Goal: Task Accomplishment & Management: Complete application form

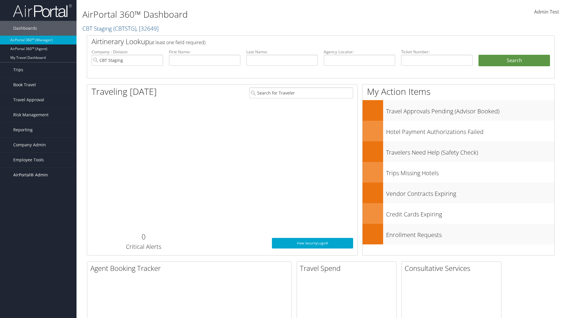
click at [38, 175] on span "AirPortal® Admin" at bounding box center [30, 174] width 35 height 15
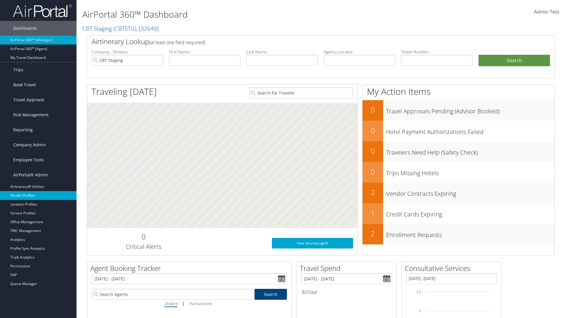
click at [38, 195] on link "Vendor Profiles" at bounding box center [38, 195] width 77 height 9
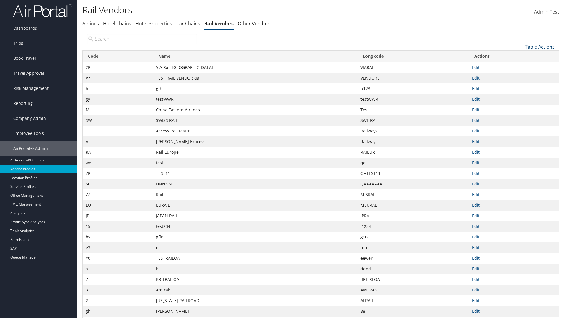
click at [540, 47] on link "Table Actions" at bounding box center [540, 47] width 30 height 6
click at [520, 56] on link "New Record" at bounding box center [520, 56] width 77 height 10
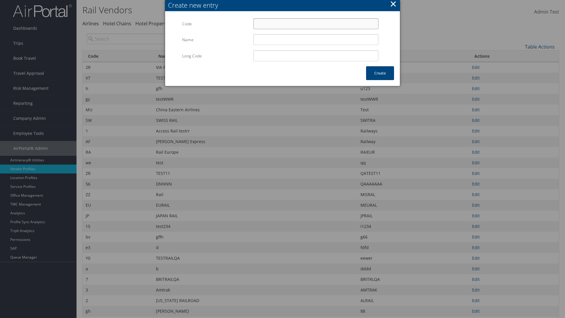
click at [316, 24] on input "Code" at bounding box center [315, 23] width 125 height 11
type input "]5"
type input "Uniways"
click at [316, 39] on input "Uniways" at bounding box center [315, 39] width 125 height 11
type input "]5"
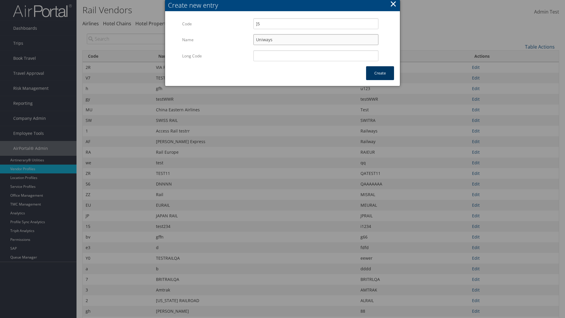
type input "Uniways"
click at [380, 73] on button "Create" at bounding box center [380, 73] width 28 height 14
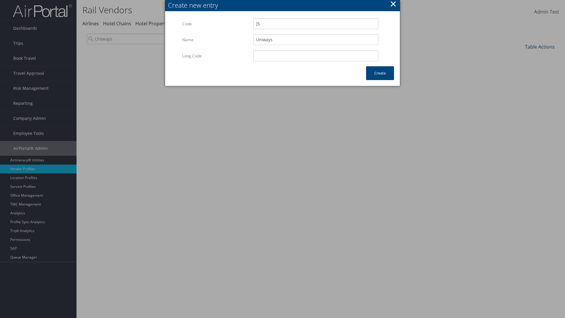
type input "Uniways"
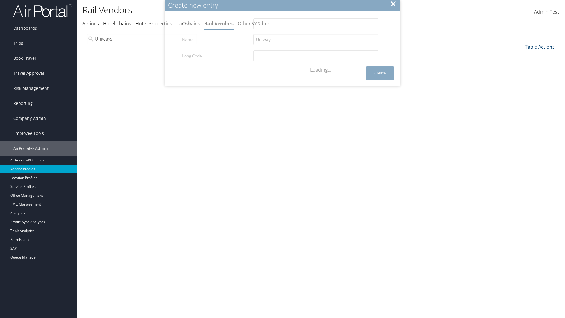
scroll to position [43, 0]
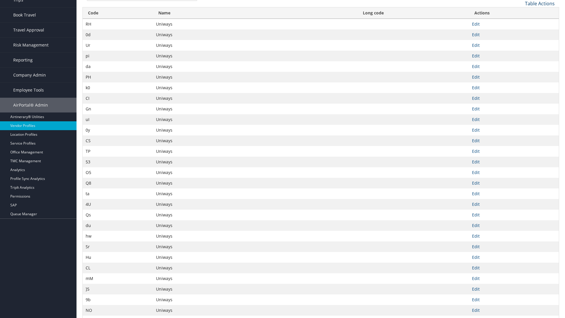
click at [540, 3] on link "Table Actions" at bounding box center [540, 3] width 30 height 6
click at [520, 32] on link "Column Visibility" at bounding box center [520, 33] width 77 height 10
click at [520, 13] on link "Code" at bounding box center [520, 13] width 77 height 10
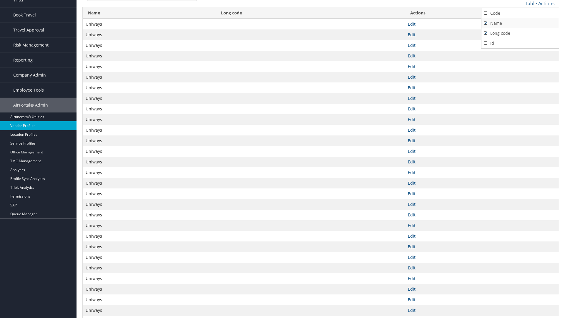
click at [520, 23] on link "Name" at bounding box center [520, 23] width 77 height 10
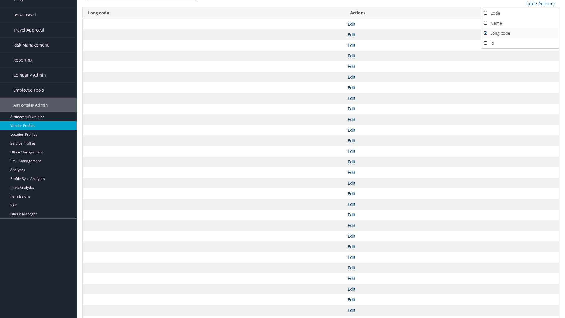
click at [520, 33] on link "Long code" at bounding box center [520, 33] width 77 height 10
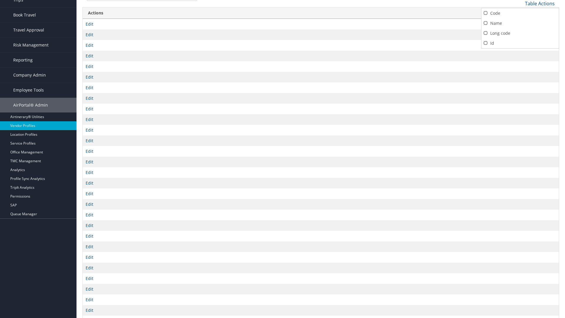
click at [283, 159] on div at bounding box center [282, 159] width 565 height 318
click at [540, 3] on link "Table Actions" at bounding box center [540, 3] width 30 height 6
click at [520, 13] on link "Code" at bounding box center [520, 13] width 77 height 10
